Goal: Information Seeking & Learning: Learn about a topic

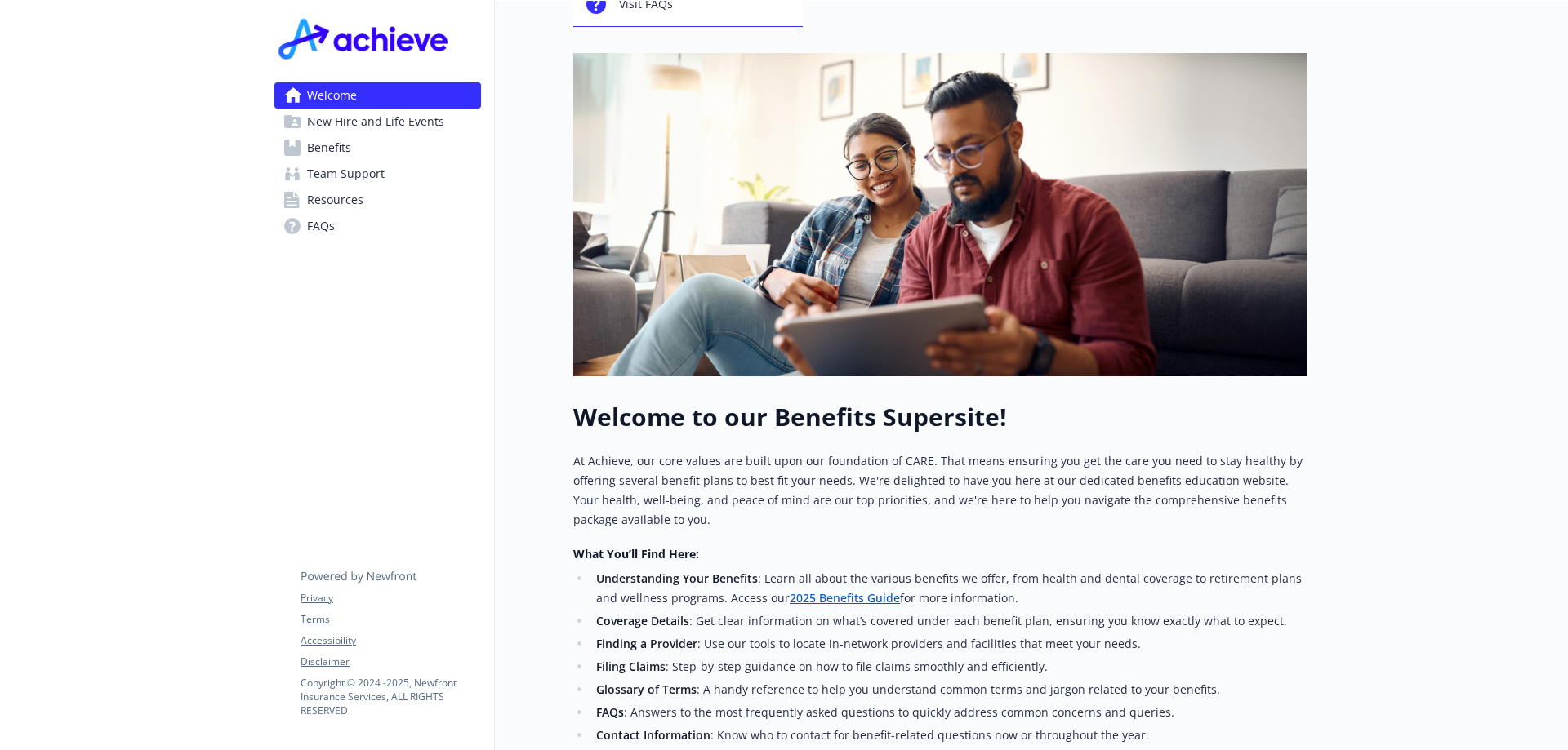
scroll to position [19, 0]
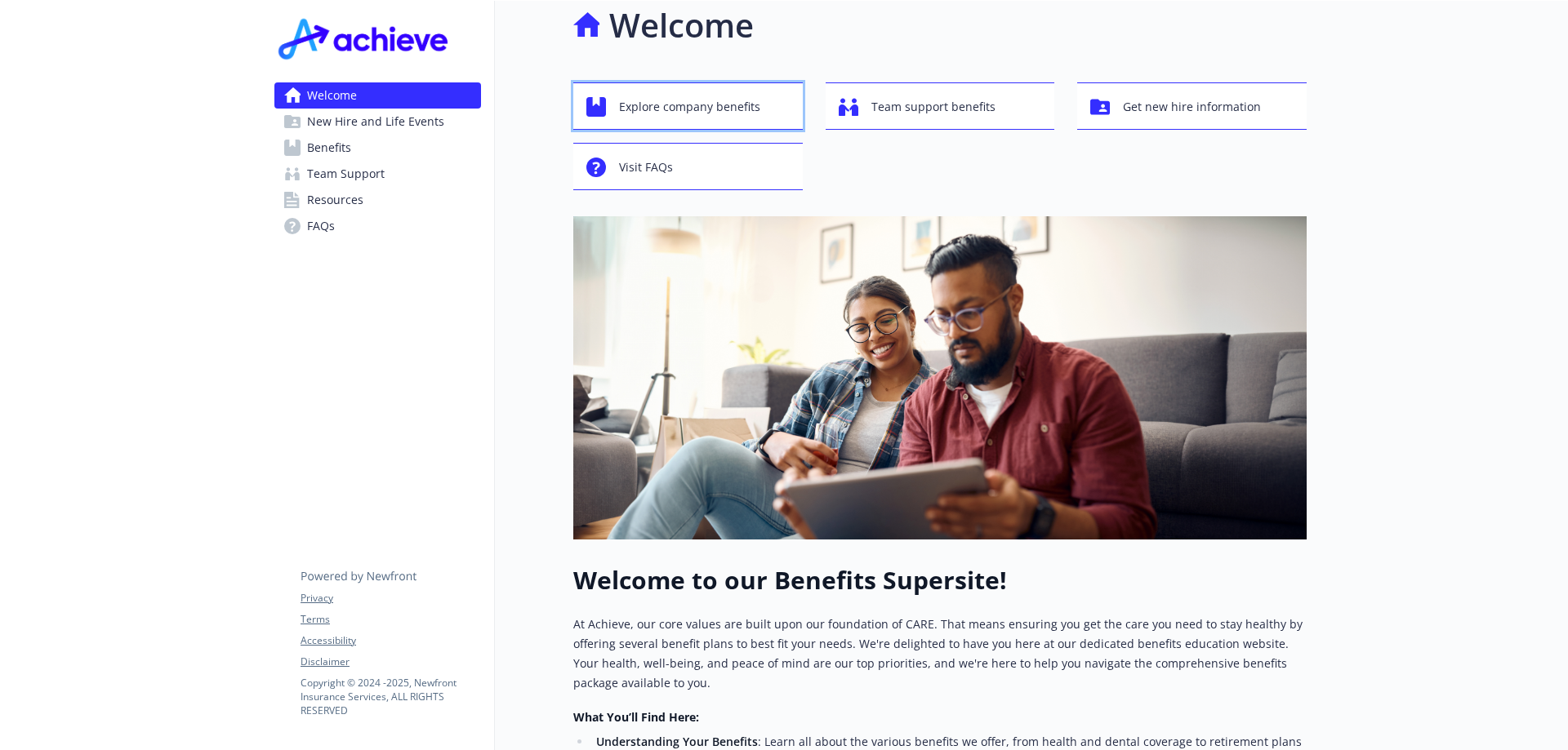
click at [709, 98] on span "Explore company benefits" at bounding box center [690, 106] width 142 height 31
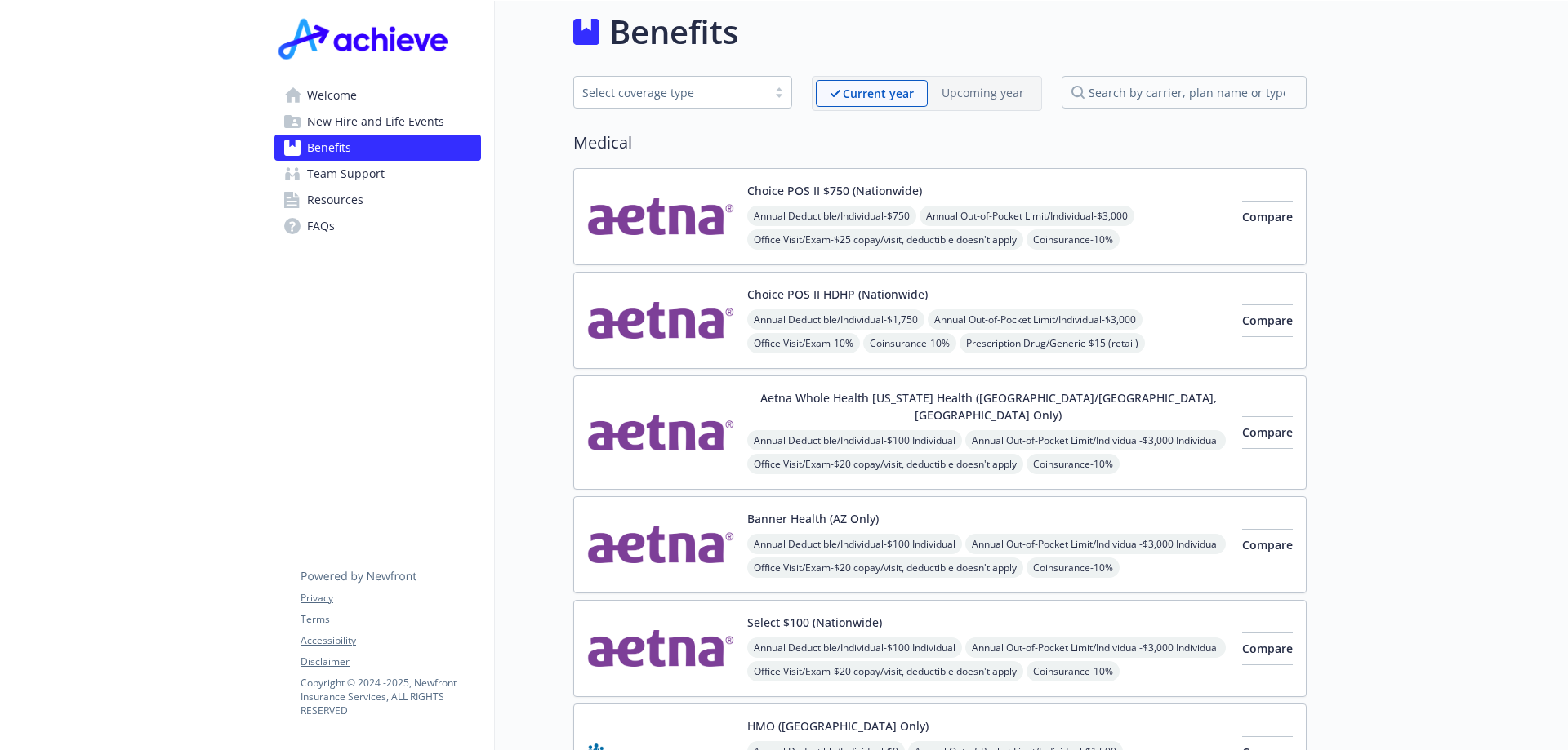
scroll to position [19, 0]
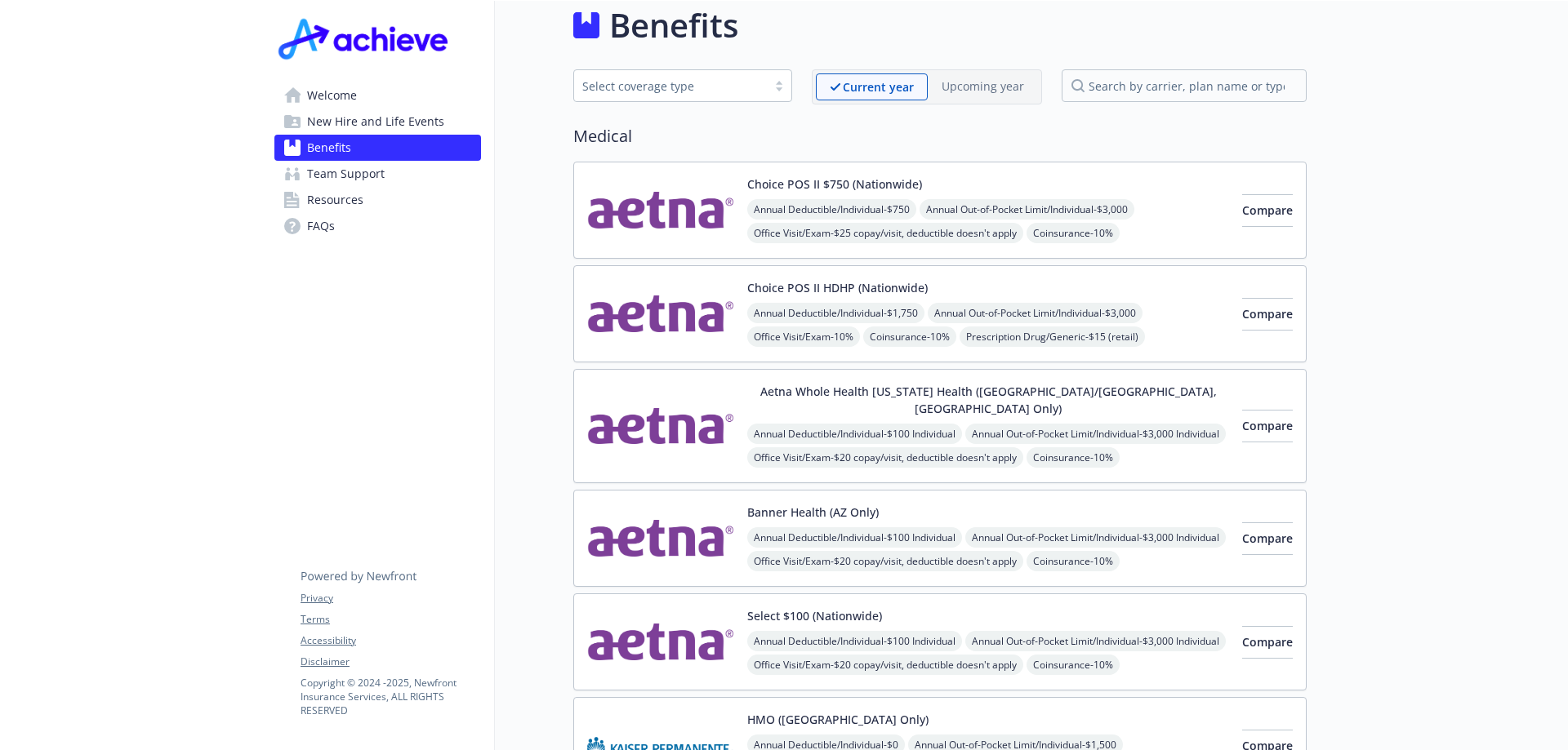
click at [877, 399] on button "Aetna Whole Health [US_STATE] Health ([GEOGRAPHIC_DATA]/[GEOGRAPHIC_DATA], [GEO…" at bounding box center [988, 400] width 482 height 34
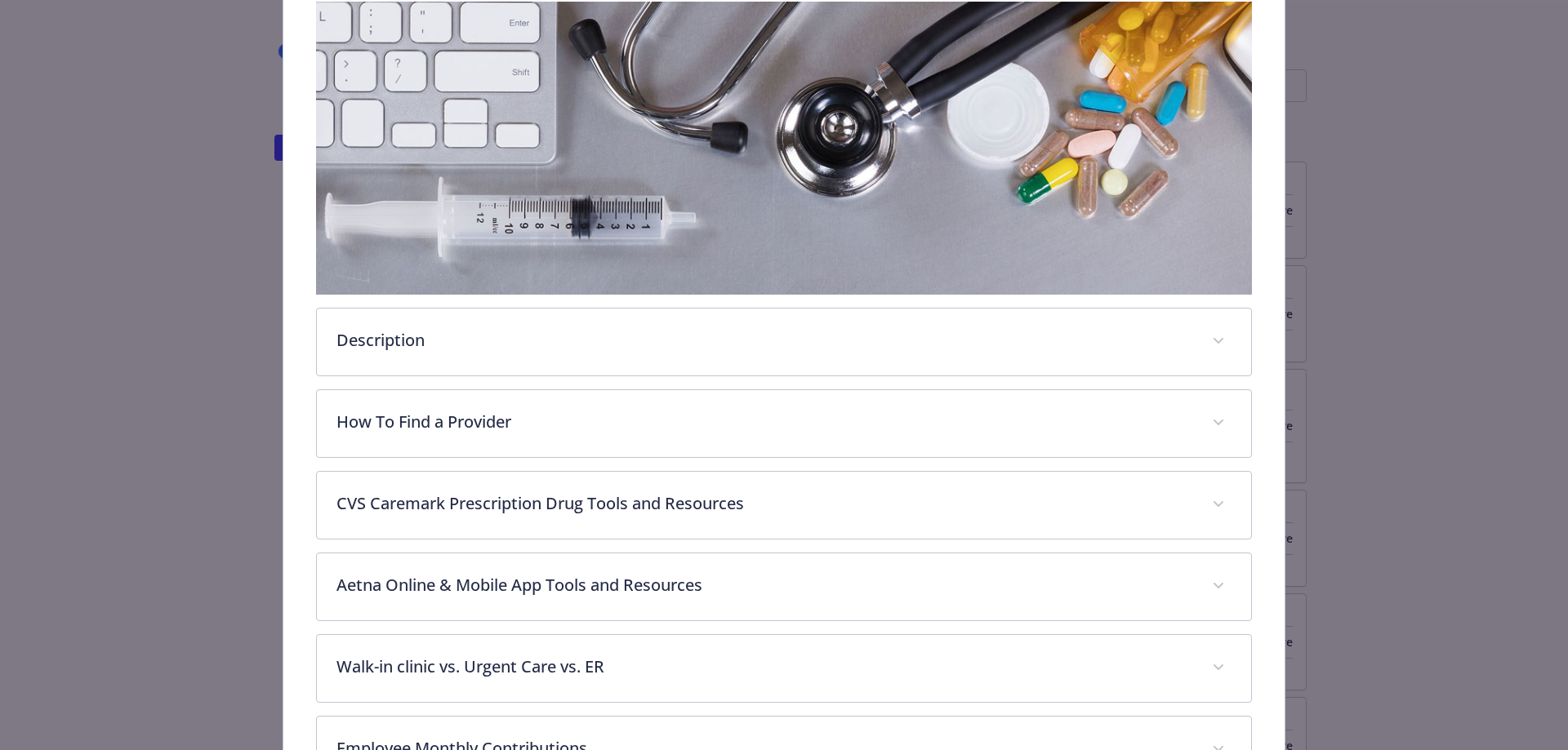
scroll to position [539, 0]
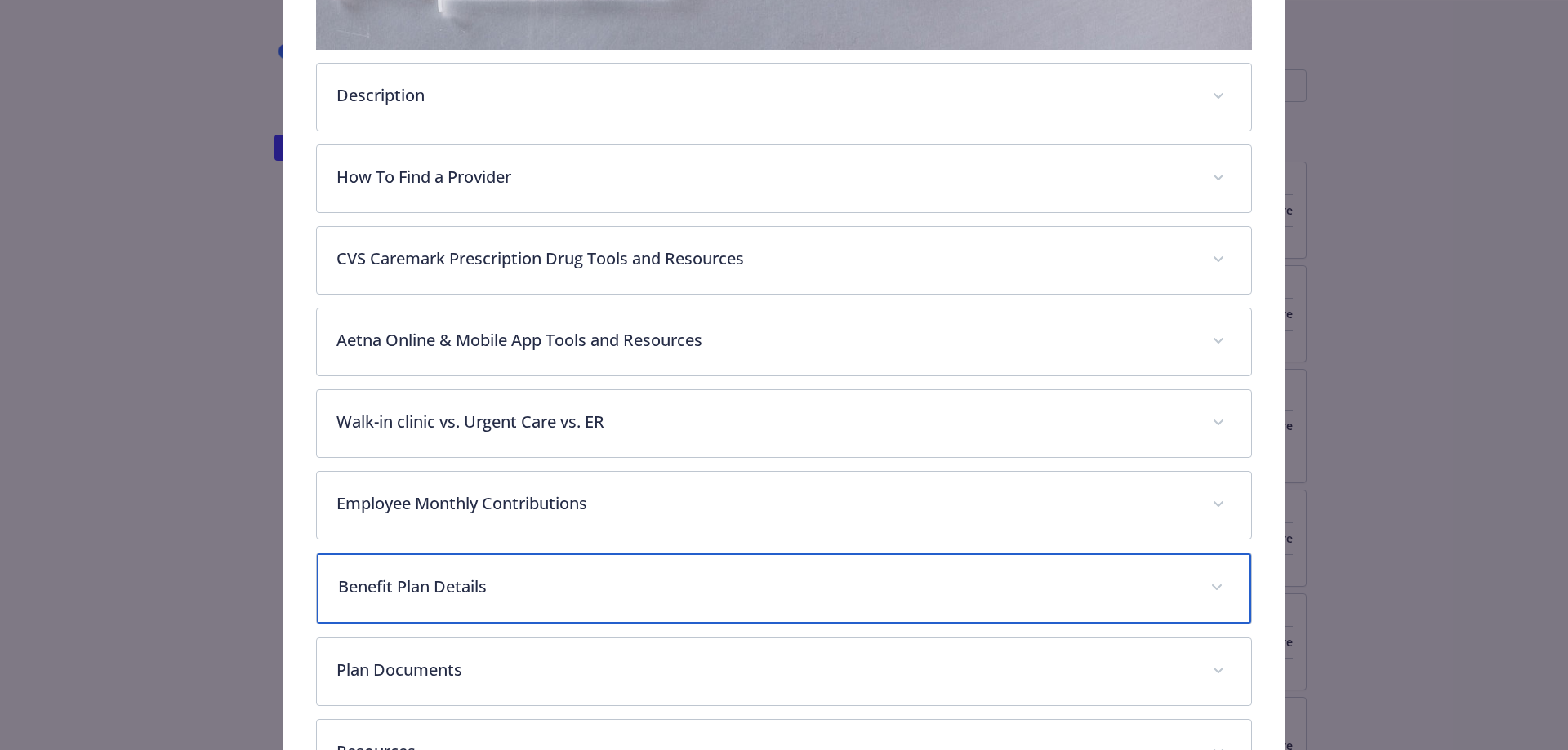
click at [435, 575] on p "Benefit Plan Details" at bounding box center [764, 587] width 853 height 25
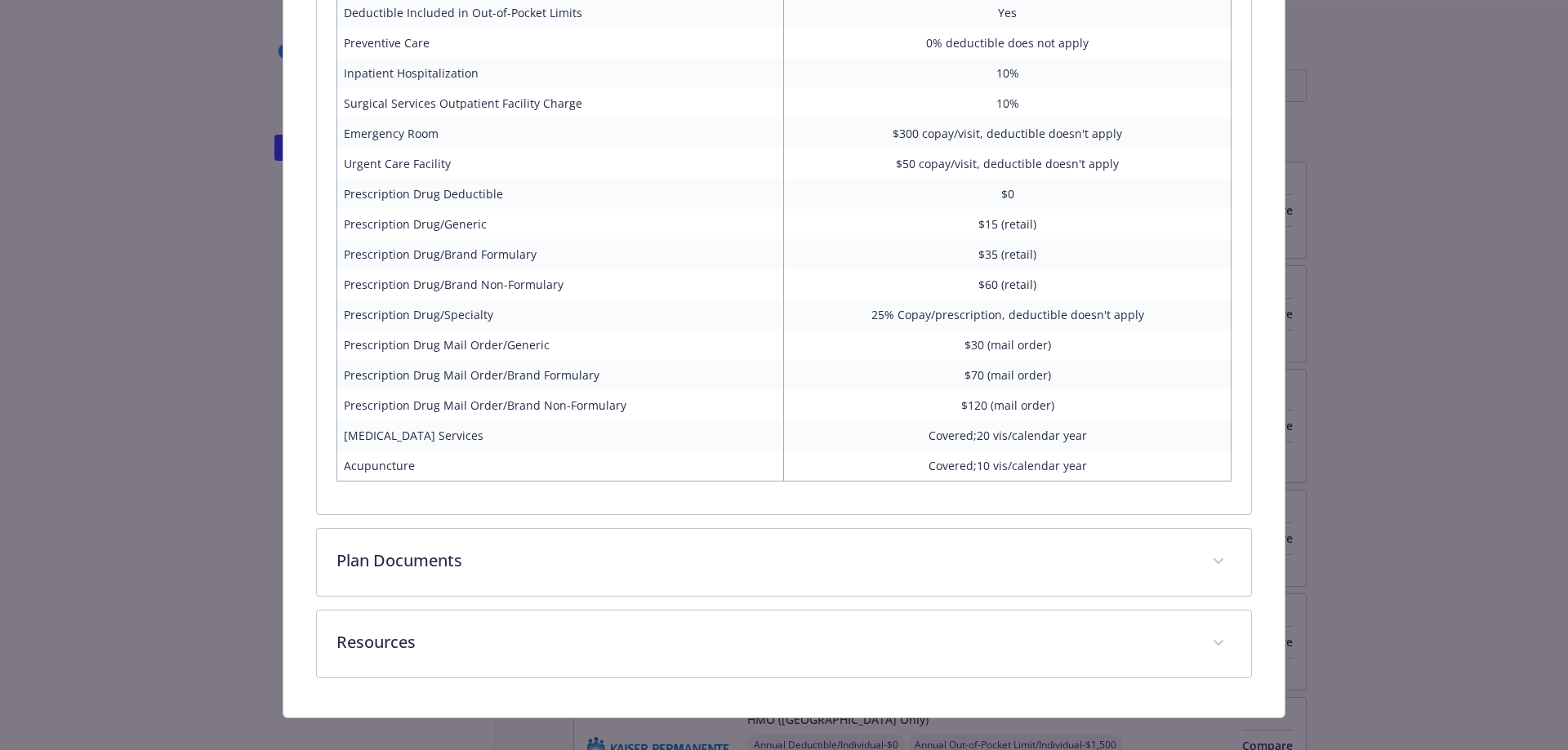
scroll to position [1415, 0]
